Goal: Information Seeking & Learning: Learn about a topic

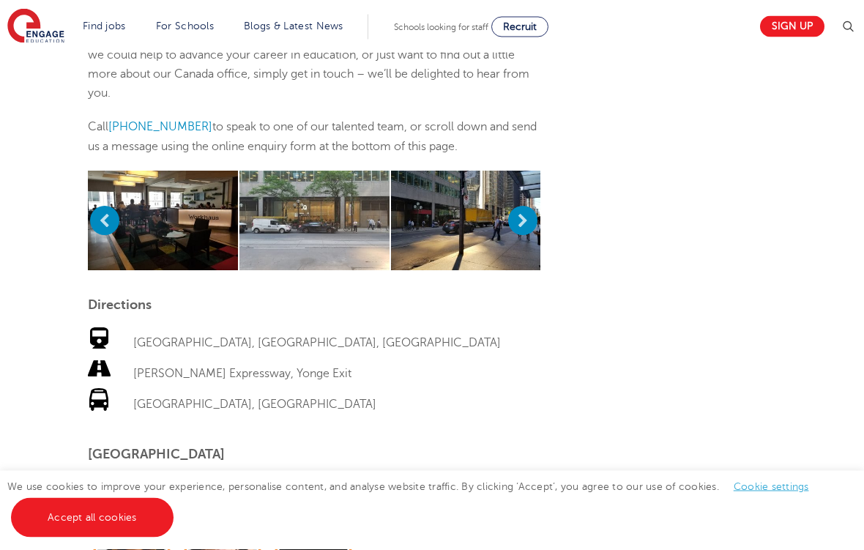
scroll to position [648, 0]
click at [0, 0] on link "Support staff roles" at bounding box center [0, 0] width 0 height 0
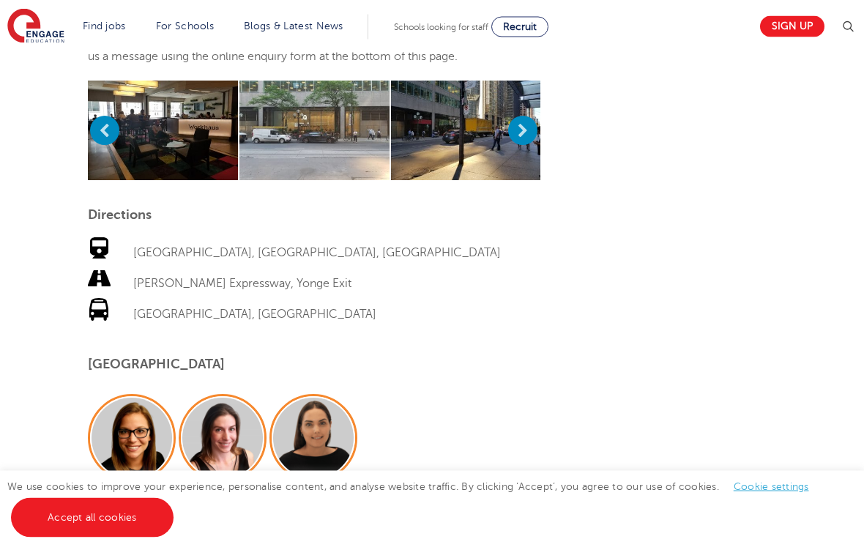
scroll to position [739, 0]
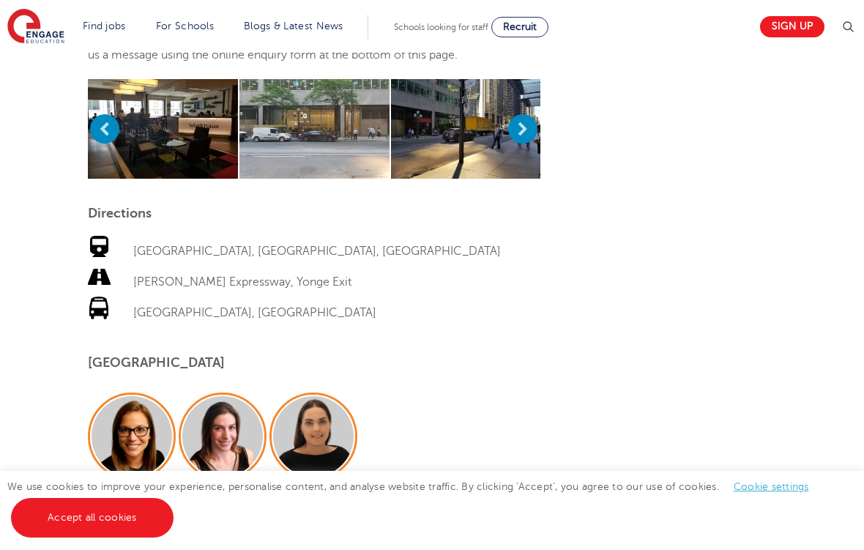
click at [0, 0] on link "View all locations" at bounding box center [0, 0] width 0 height 0
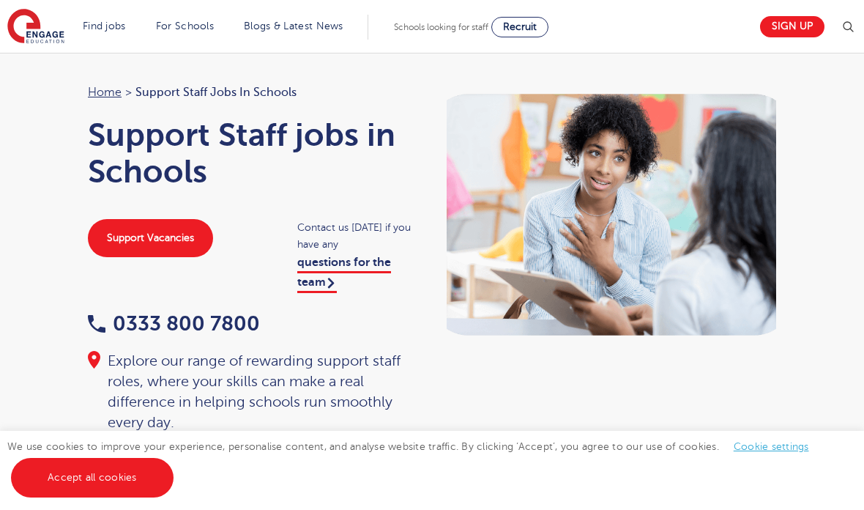
click at [164, 233] on link "Support Vacancies" at bounding box center [150, 238] width 125 height 38
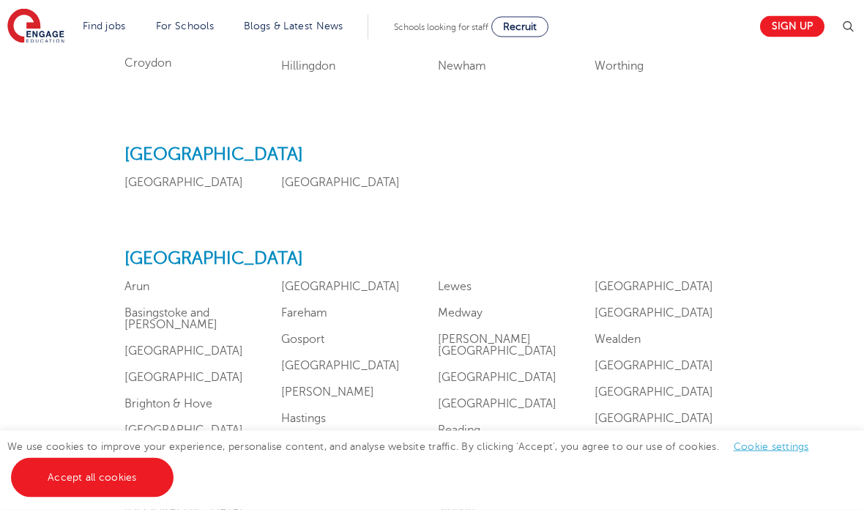
scroll to position [1201, 0]
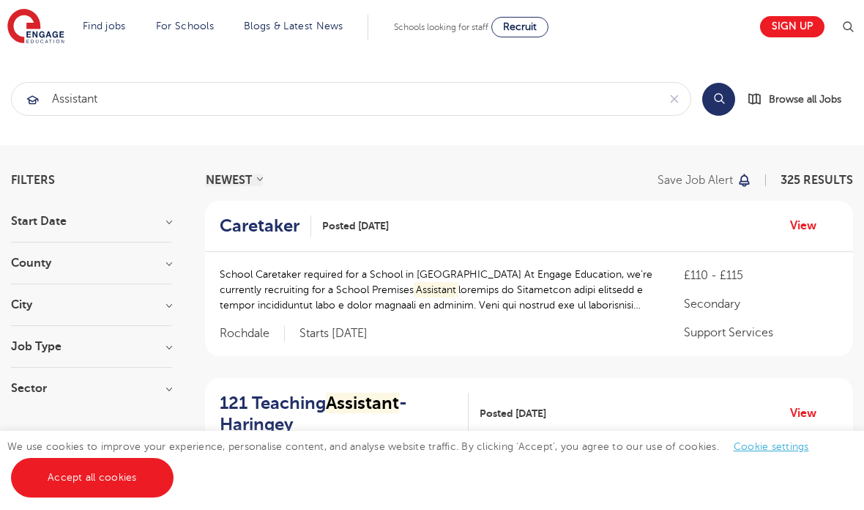
click at [171, 300] on h3 "City" at bounding box center [91, 305] width 161 height 12
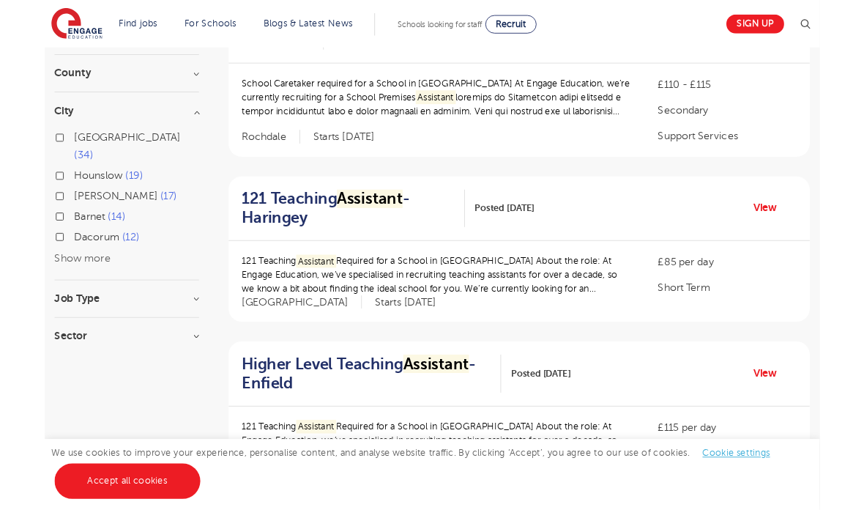
scroll to position [150, 0]
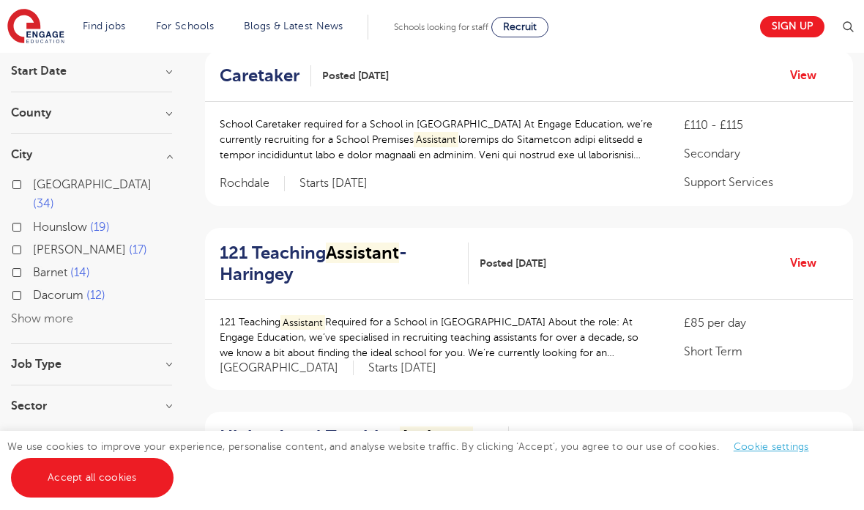
click at [67, 286] on label "Dacorum 12" at bounding box center [69, 295] width 73 height 19
click at [42, 289] on input "Dacorum 12" at bounding box center [38, 294] width 10 height 10
checkbox input "true"
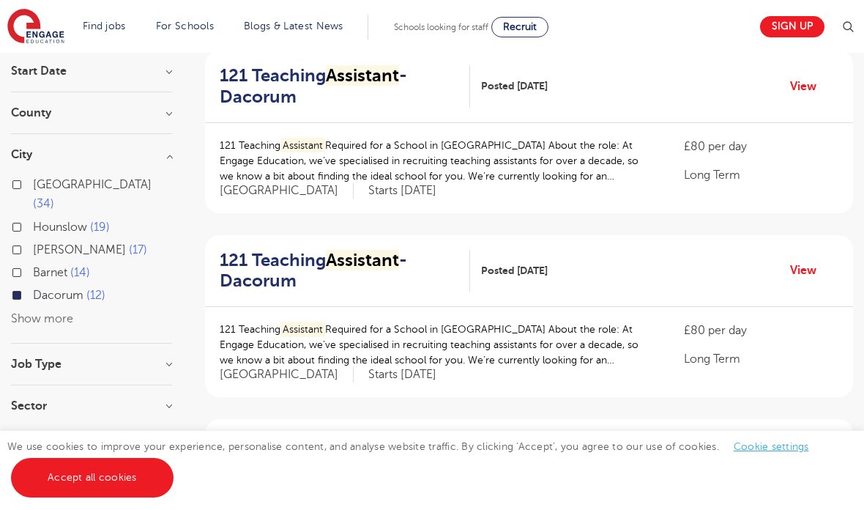
click at [78, 289] on span "Dacorum" at bounding box center [58, 295] width 51 height 13
click at [42, 289] on input "Dacorum 12" at bounding box center [38, 294] width 10 height 10
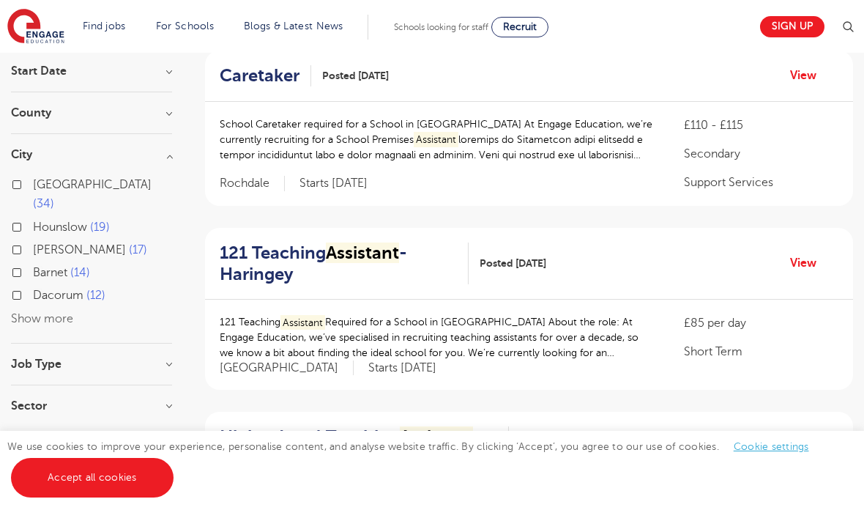
click at [62, 286] on label "Dacorum 12" at bounding box center [69, 295] width 73 height 19
click at [42, 289] on input "Dacorum 12" at bounding box center [38, 294] width 10 height 10
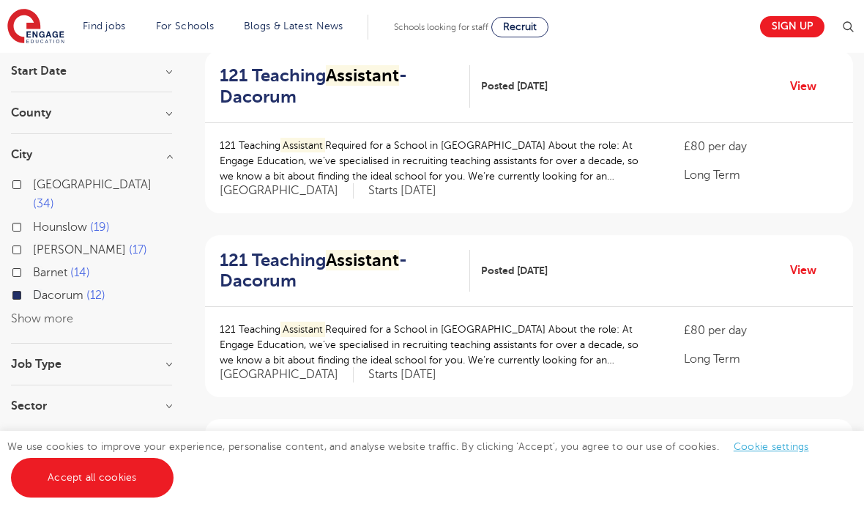
click at [72, 289] on span "Dacorum" at bounding box center [58, 295] width 51 height 13
click at [42, 289] on input "Dacorum 12" at bounding box center [38, 294] width 10 height 10
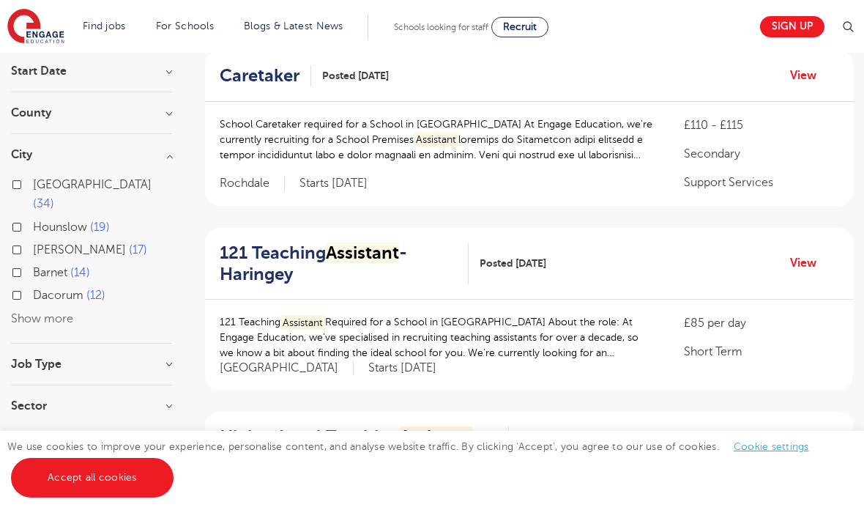
click at [62, 312] on button "Show more" at bounding box center [42, 318] width 62 height 13
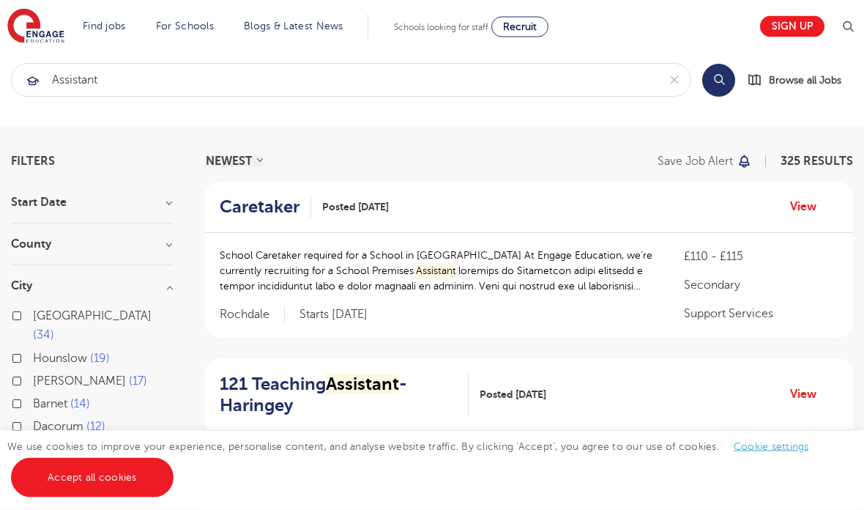
scroll to position [0, 0]
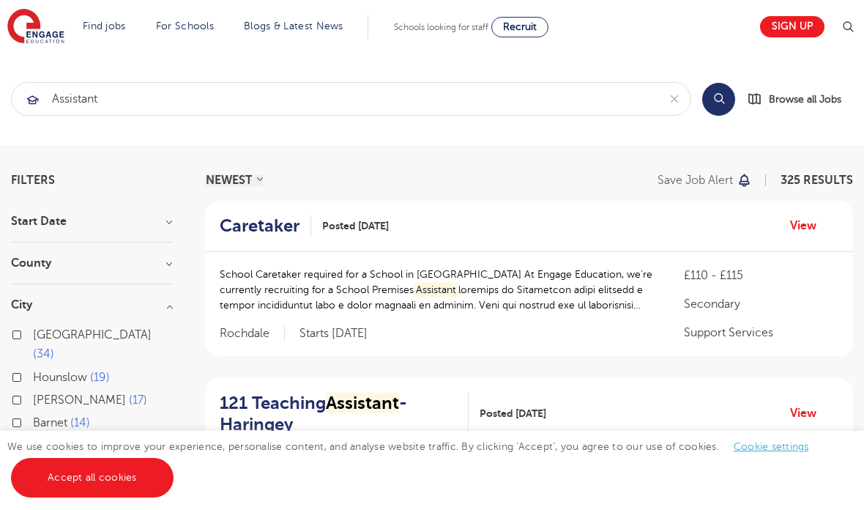
click at [170, 259] on h3 "County" at bounding box center [91, 263] width 161 height 12
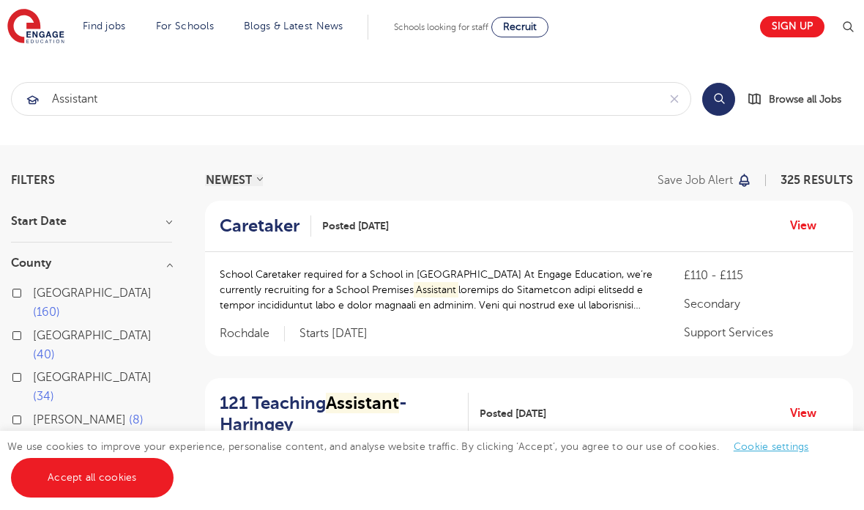
click at [67, 459] on button "Show more" at bounding box center [42, 465] width 62 height 13
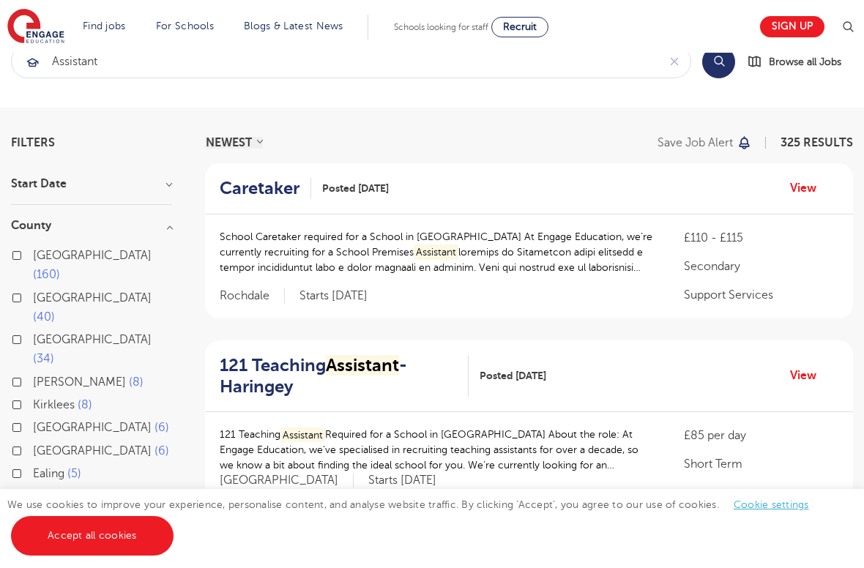
scroll to position [37, 0]
click at [0, 0] on link "View all locations" at bounding box center [0, 0] width 0 height 0
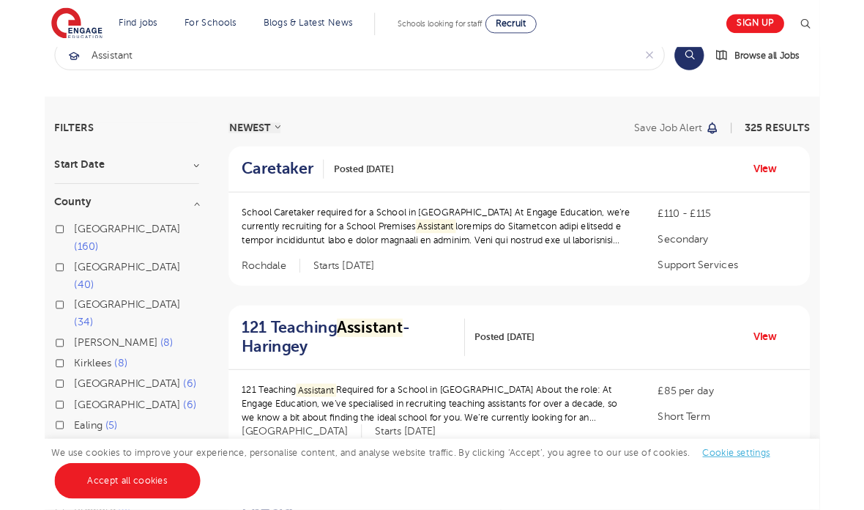
scroll to position [97, 0]
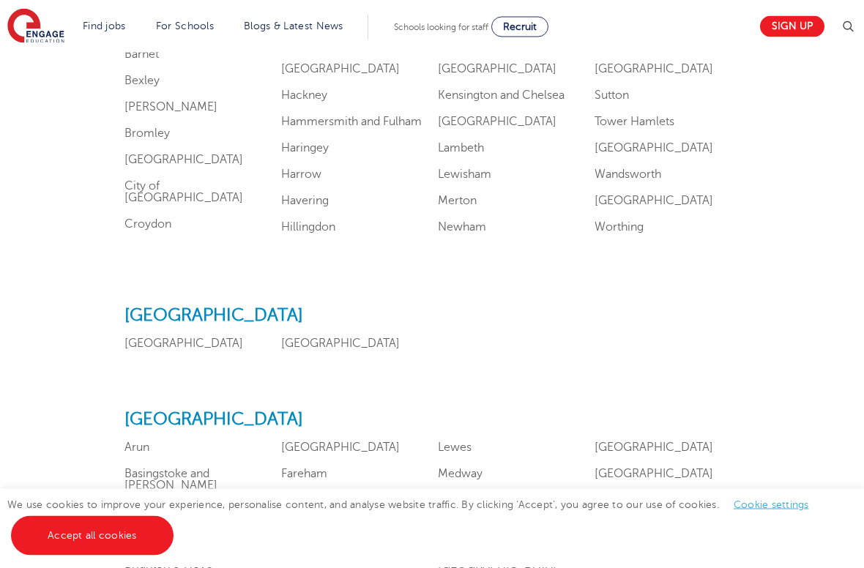
scroll to position [1067, 0]
click at [161, 350] on link "Liverpool" at bounding box center [184, 343] width 119 height 13
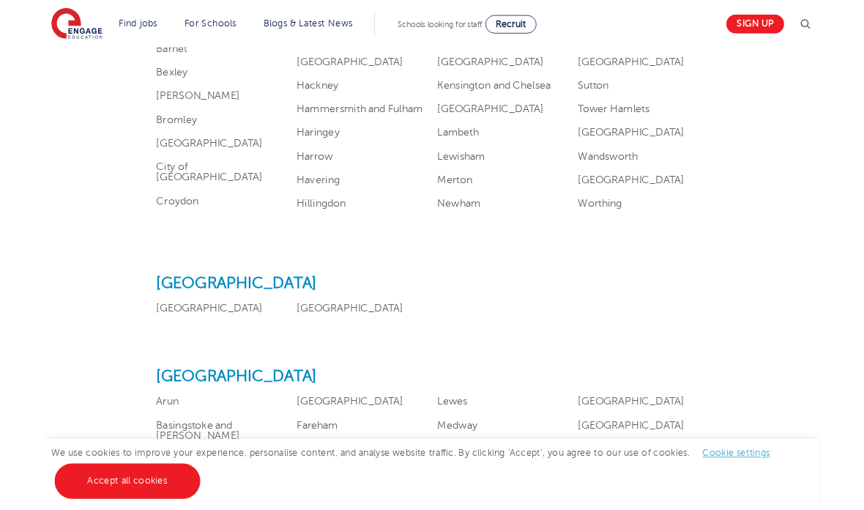
scroll to position [1126, 0]
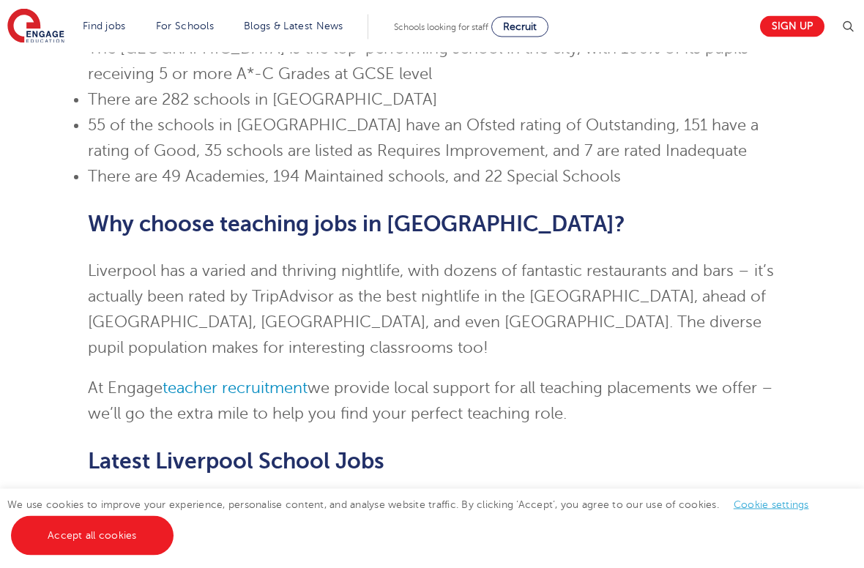
scroll to position [700, 0]
click at [273, 379] on link "teacher recruitment" at bounding box center [235, 388] width 145 height 18
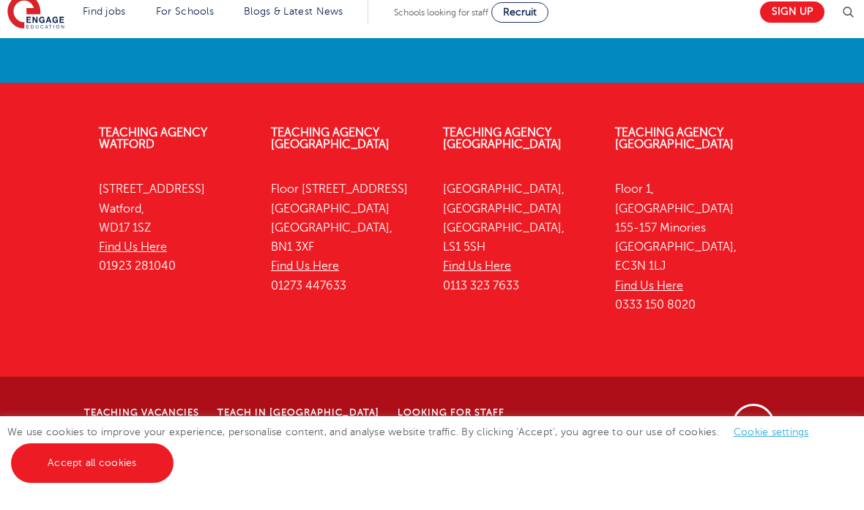
scroll to position [3798, 0]
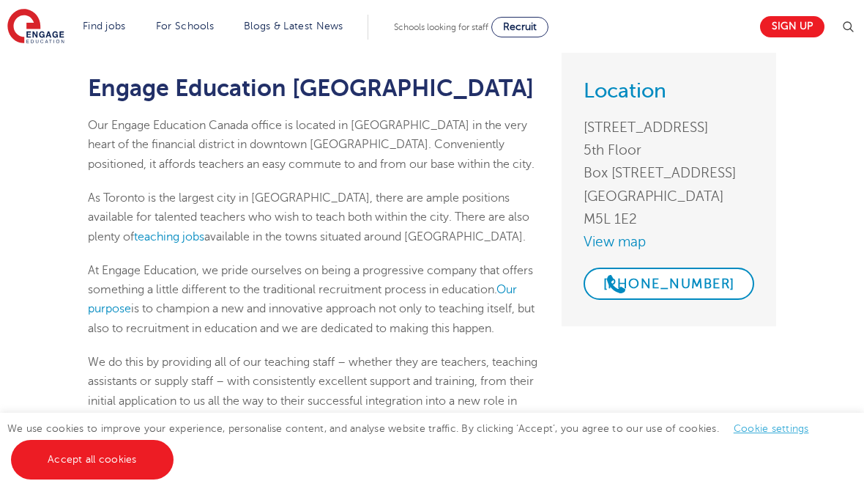
scroll to position [136, 0]
